Goal: Task Accomplishment & Management: Use online tool/utility

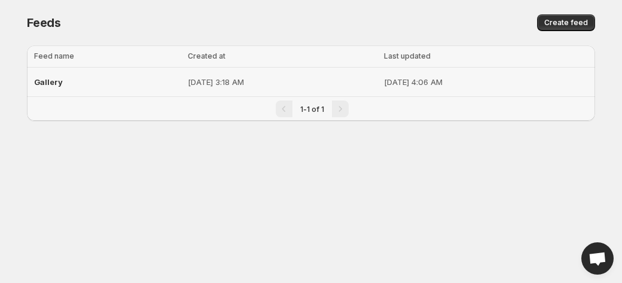
click at [107, 87] on div "Gallery" at bounding box center [107, 82] width 147 height 22
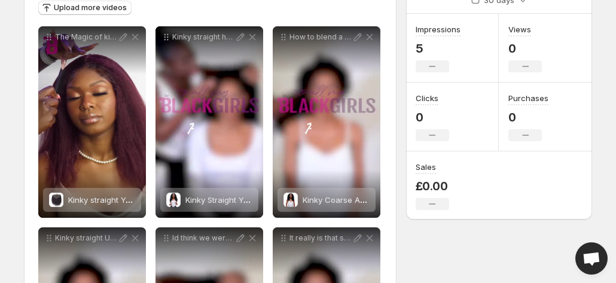
scroll to position [167, 0]
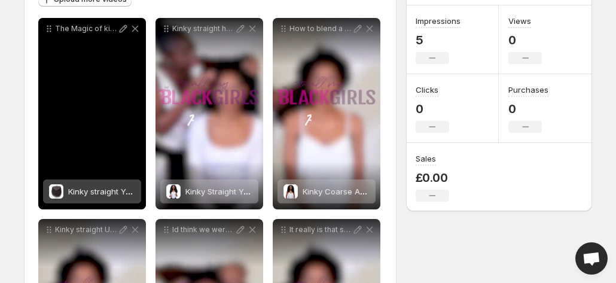
click at [96, 81] on div "The Magic of kinky straight toallmyblackgirls Discover more at toallmyblackgirls" at bounding box center [92, 113] width 108 height 191
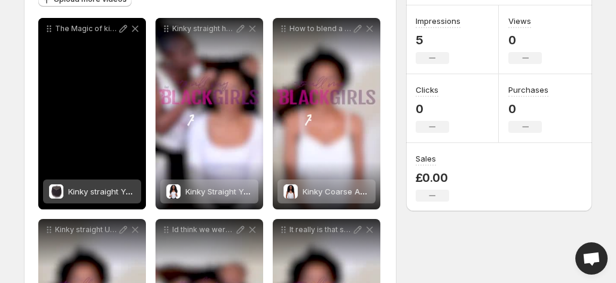
click at [123, 60] on div "The Magic of kinky straight toallmyblackgirls Discover more at toallmyblackgirls" at bounding box center [92, 113] width 108 height 191
click at [109, 30] on p "The Magic of kinky straight toallmyblackgirls Discover more at toallmyblackgirls" at bounding box center [86, 29] width 62 height 10
click at [129, 196] on span "Kinky straight Yaki lace closure and frontal" at bounding box center [148, 192] width 161 height 10
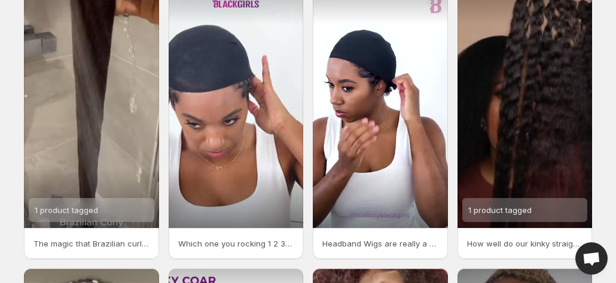
scroll to position [26, 0]
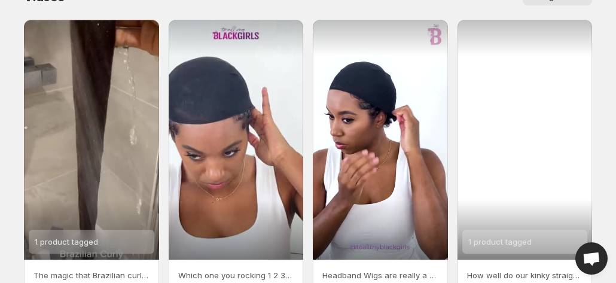
click at [490, 231] on div "1 product tagged" at bounding box center [499, 242] width 63 height 24
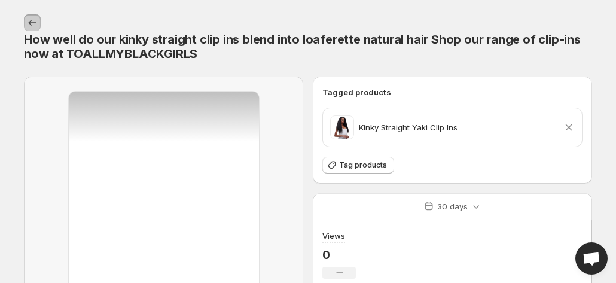
click at [30, 25] on icon "Settings" at bounding box center [32, 23] width 12 height 12
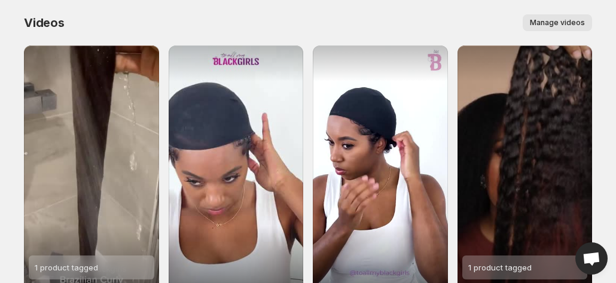
click at [369, 35] on div "Videos. This page is ready Videos Manage videos More actions Manage videos" at bounding box center [308, 22] width 568 height 45
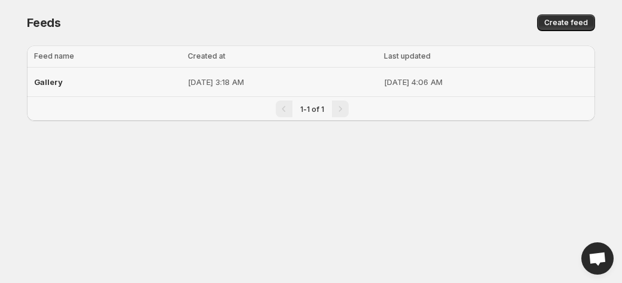
click at [109, 89] on div "Gallery" at bounding box center [107, 82] width 147 height 22
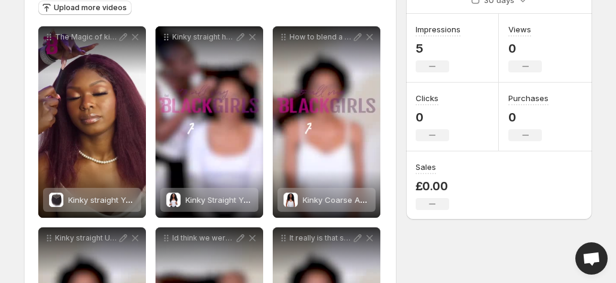
scroll to position [167, 0]
